Goal: Transaction & Acquisition: Purchase product/service

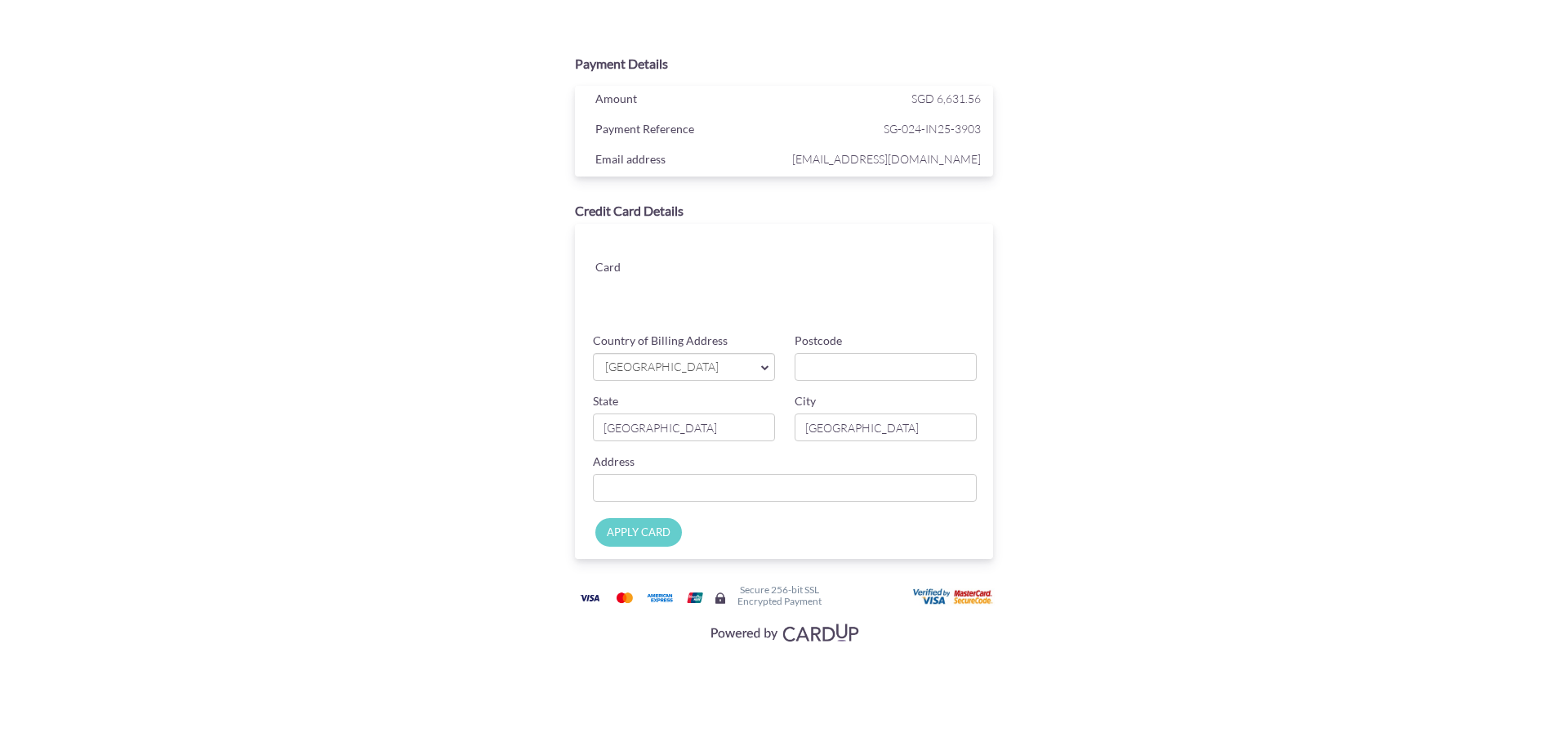
click at [1147, 293] on div "Payment Details Amount SGD 6,631.56 Payment Reference SG-024-IN25-3903 Email ad…" at bounding box center [784, 347] width 797 height 601
click at [854, 359] on input "Postcode" at bounding box center [886, 366] width 182 height 28
type input "439827"
type input "[STREET_ADDRESS][PERSON_NAME][PERSON_NAME] ,"
click at [1116, 400] on div "Payment Details Amount SGD 6,631.56 Payment Reference SG-024-IN25-3903 Email ad…" at bounding box center [784, 347] width 797 height 601
